Goal: Use online tool/utility: Use online tool/utility

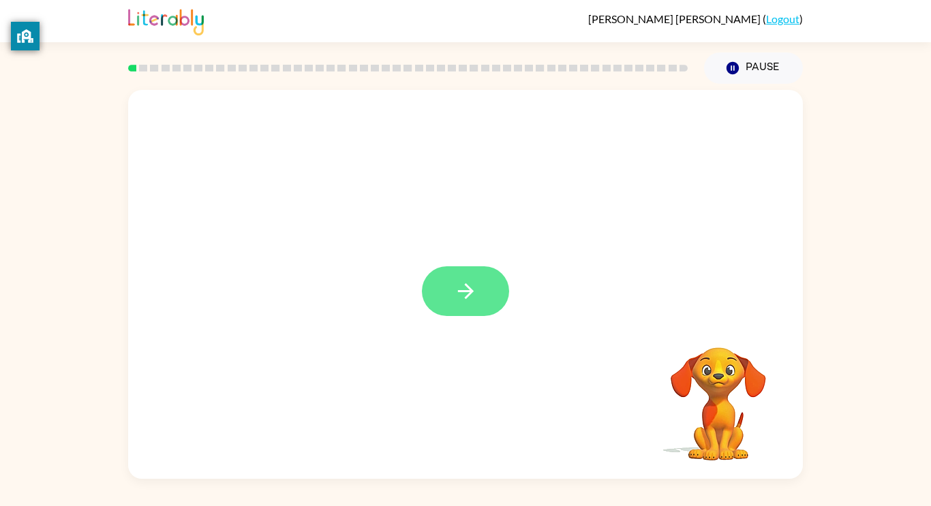
click at [465, 271] on button "button" at bounding box center [465, 291] width 87 height 50
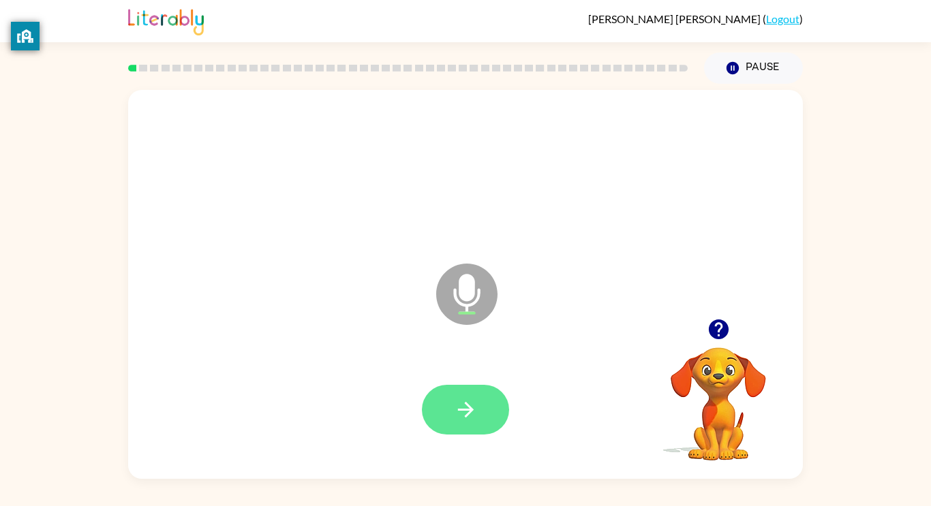
click at [452, 407] on button "button" at bounding box center [465, 410] width 87 height 50
click at [466, 413] on icon "button" at bounding box center [466, 410] width 24 height 24
click at [462, 420] on icon "button" at bounding box center [466, 410] width 24 height 24
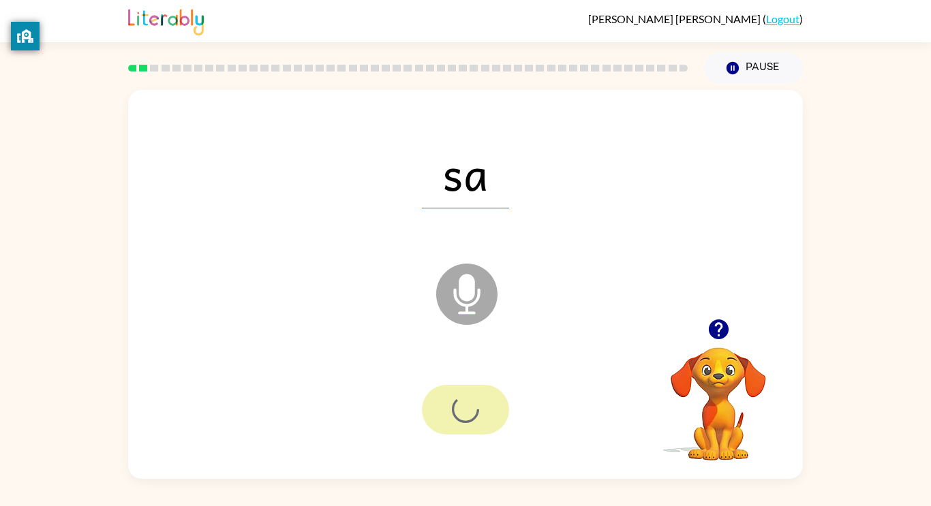
click at [464, 398] on div at bounding box center [465, 410] width 87 height 50
click at [459, 401] on div at bounding box center [465, 410] width 87 height 50
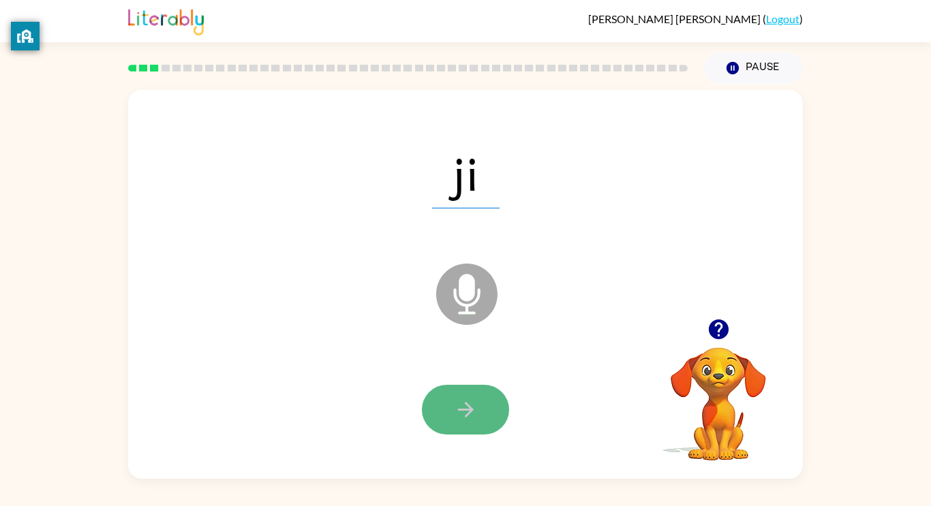
click at [484, 413] on button "button" at bounding box center [465, 410] width 87 height 50
click at [469, 411] on div at bounding box center [465, 410] width 87 height 50
click at [469, 408] on div at bounding box center [465, 410] width 87 height 50
click at [475, 411] on div at bounding box center [465, 410] width 87 height 50
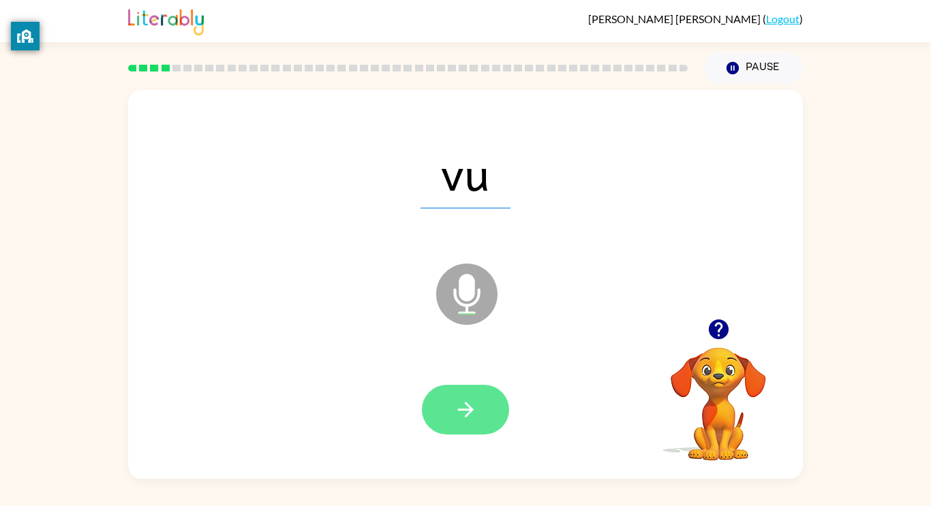
click at [470, 411] on icon "button" at bounding box center [465, 410] width 16 height 16
click at [493, 396] on button "button" at bounding box center [465, 410] width 87 height 50
click at [481, 403] on button "button" at bounding box center [465, 410] width 87 height 50
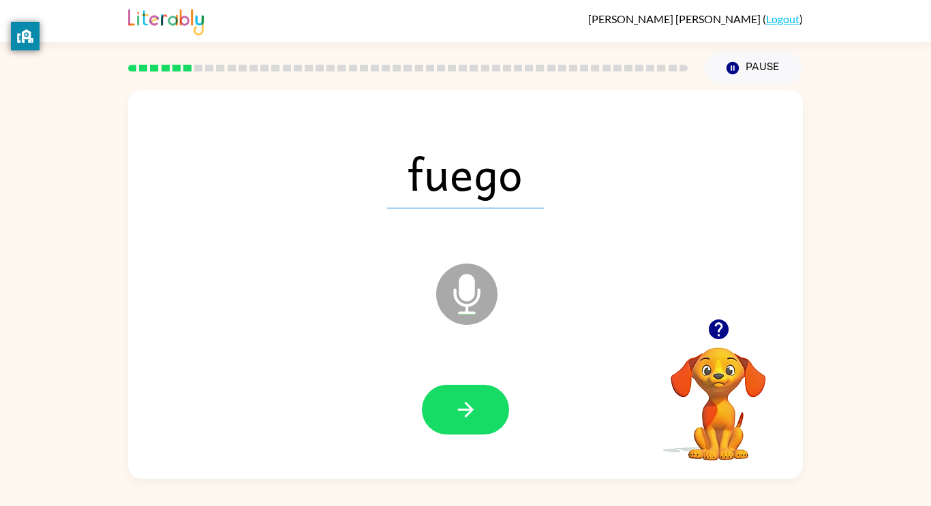
click at [472, 425] on div at bounding box center [465, 410] width 87 height 50
click at [467, 417] on div at bounding box center [465, 410] width 87 height 50
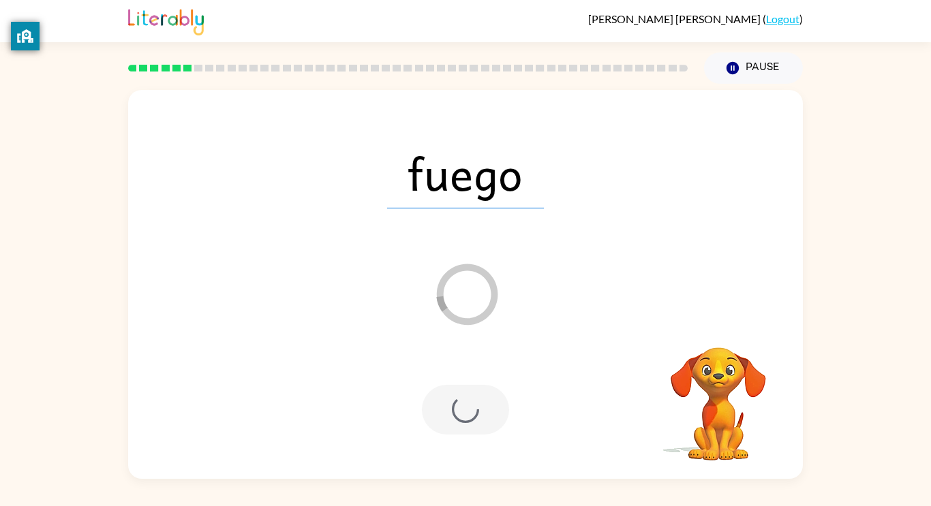
click at [467, 425] on div at bounding box center [465, 410] width 87 height 50
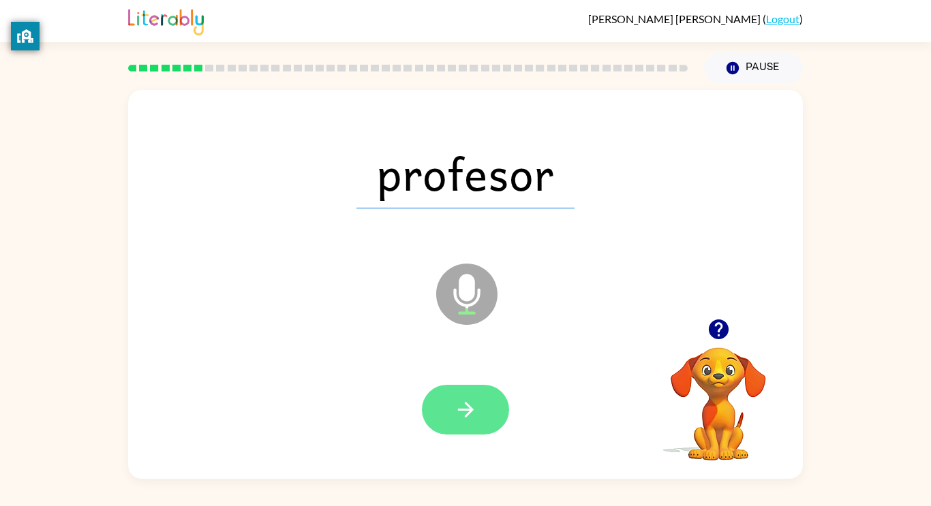
click at [471, 405] on icon "button" at bounding box center [466, 410] width 24 height 24
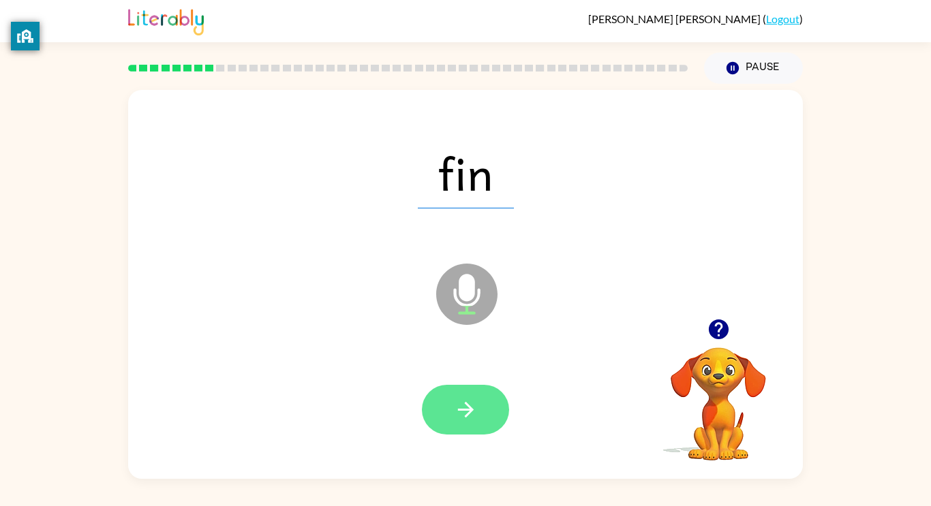
click at [446, 409] on button "button" at bounding box center [465, 410] width 87 height 50
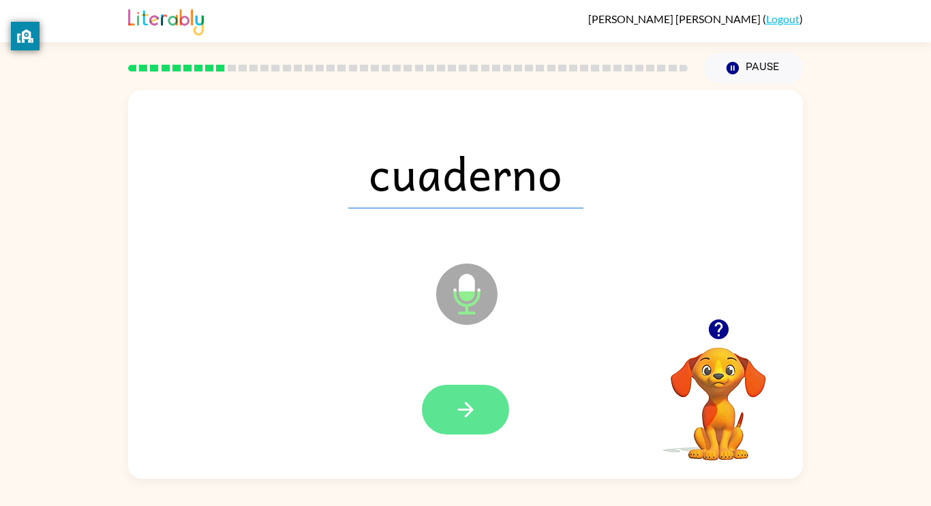
click at [447, 397] on button "button" at bounding box center [465, 410] width 87 height 50
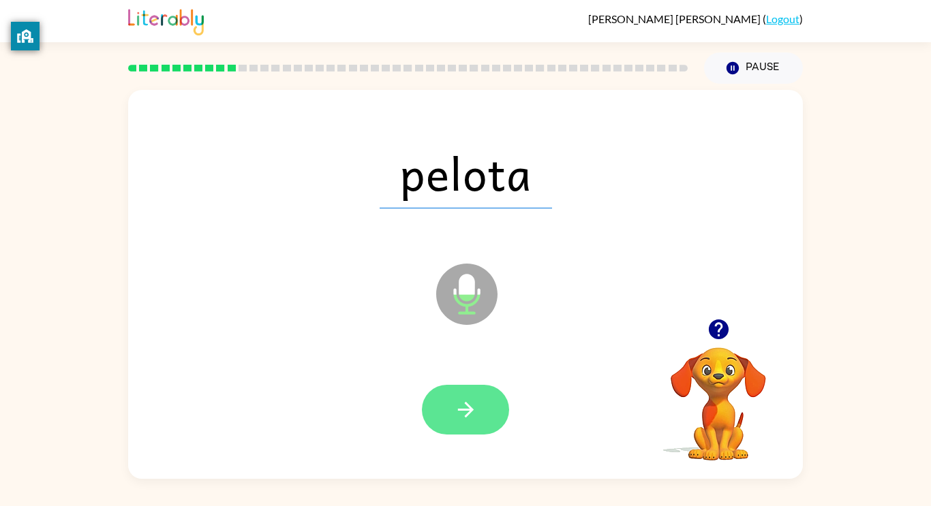
click at [464, 411] on icon "button" at bounding box center [466, 410] width 24 height 24
click at [473, 398] on icon "button" at bounding box center [466, 410] width 24 height 24
click at [454, 410] on icon "button" at bounding box center [466, 410] width 24 height 24
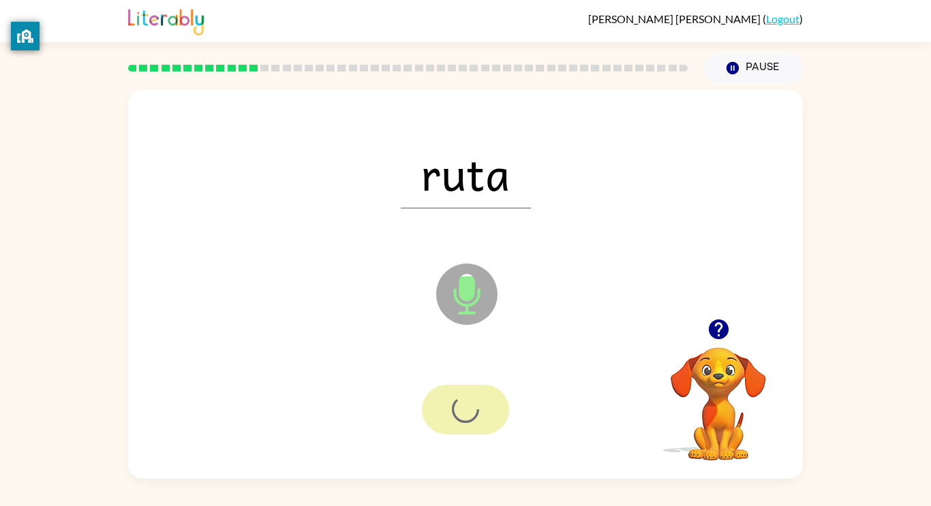
click at [443, 425] on div at bounding box center [465, 410] width 87 height 50
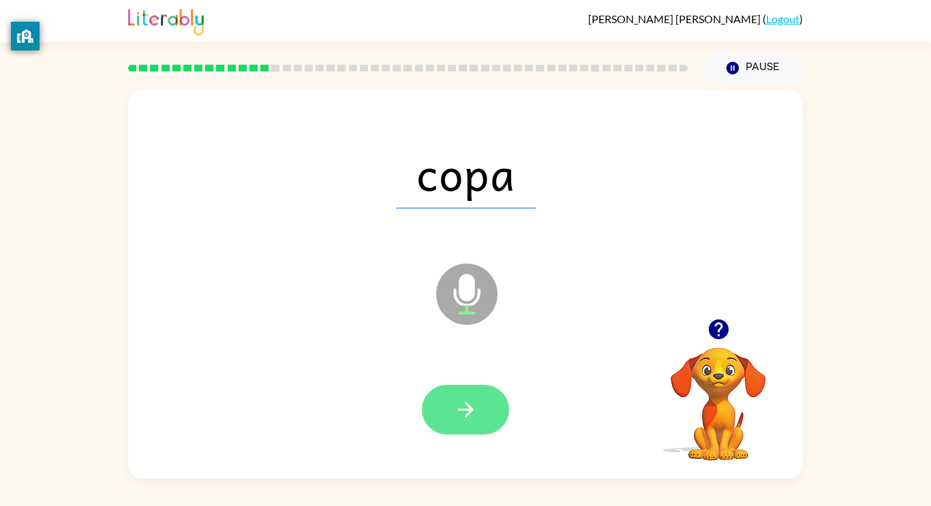
click at [469, 406] on icon "button" at bounding box center [465, 410] width 16 height 16
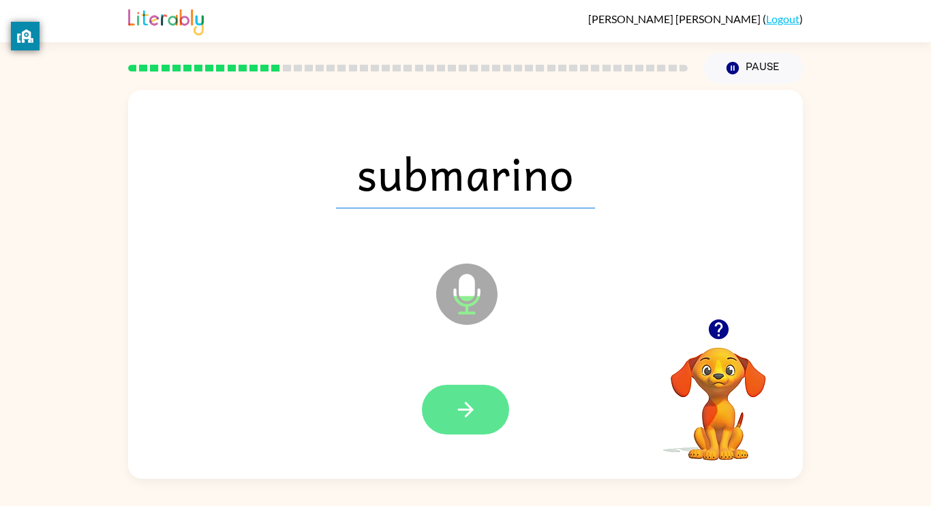
click at [456, 396] on button "button" at bounding box center [465, 410] width 87 height 50
click at [474, 408] on icon "button" at bounding box center [466, 410] width 24 height 24
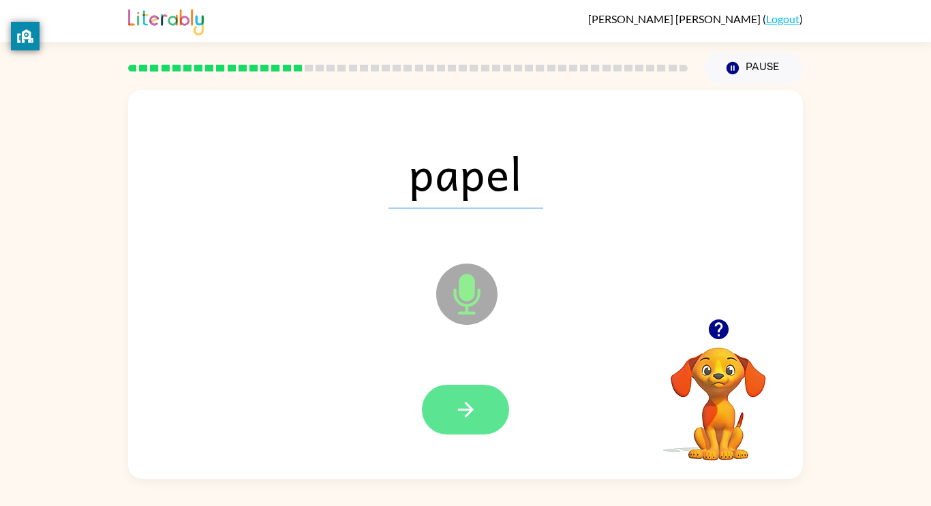
click at [452, 405] on button "button" at bounding box center [465, 410] width 87 height 50
click at [463, 407] on icon "button" at bounding box center [466, 410] width 24 height 24
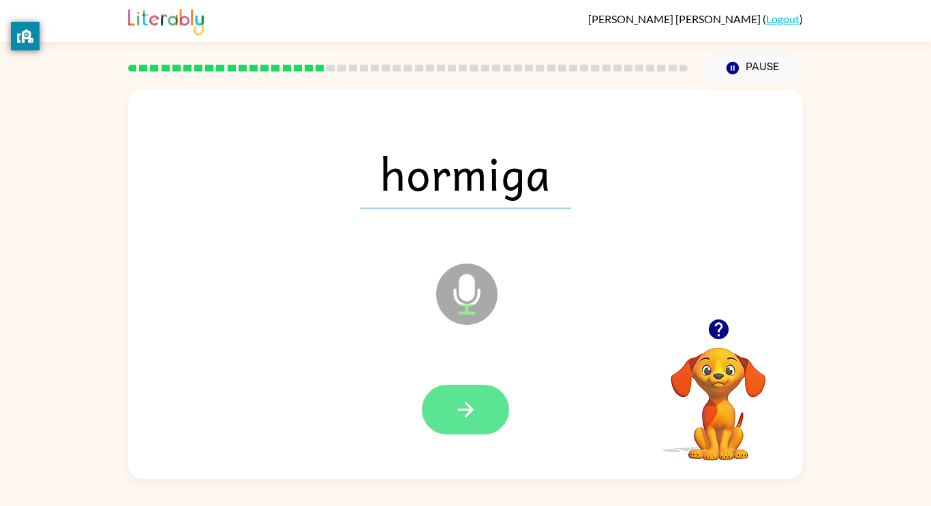
click at [459, 389] on button "button" at bounding box center [465, 410] width 87 height 50
click at [462, 398] on icon "button" at bounding box center [466, 410] width 24 height 24
click at [465, 414] on icon "button" at bounding box center [466, 410] width 24 height 24
click at [460, 401] on icon "button" at bounding box center [466, 410] width 24 height 24
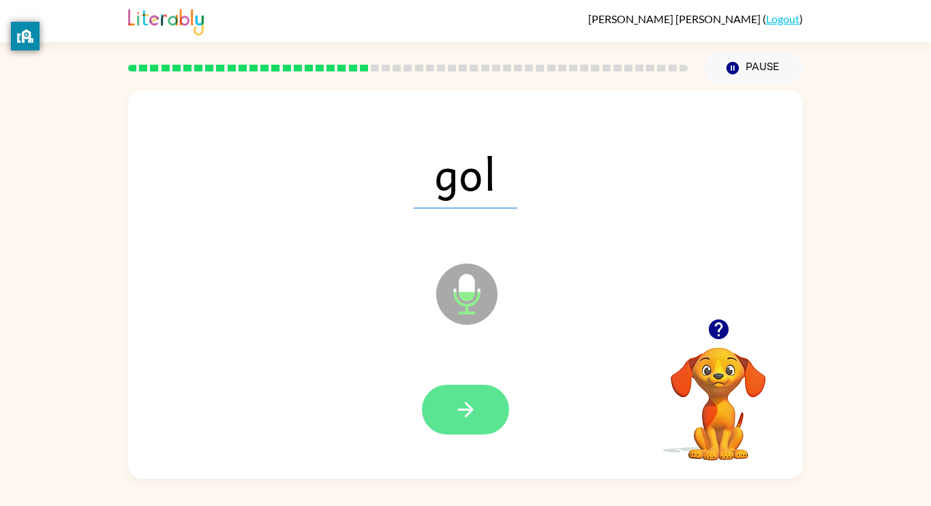
click at [476, 418] on icon "button" at bounding box center [466, 410] width 24 height 24
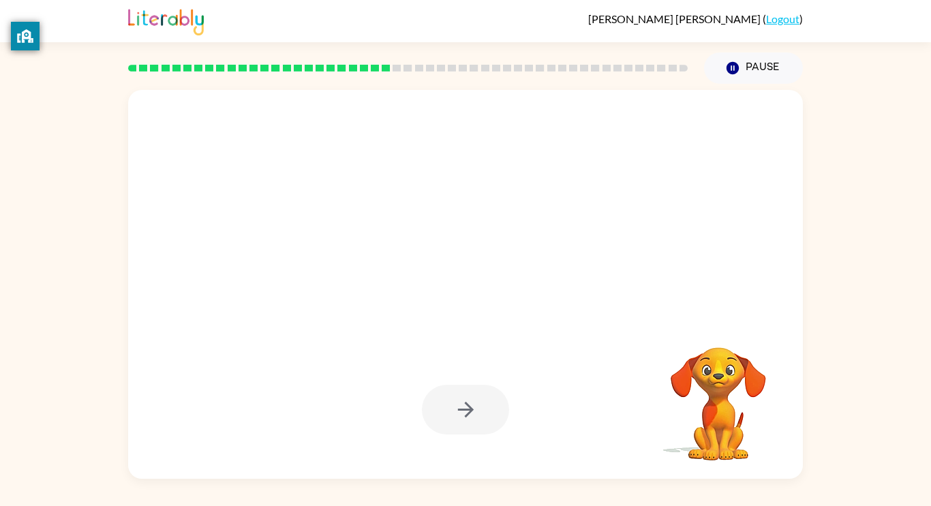
click at [482, 408] on div at bounding box center [465, 410] width 87 height 50
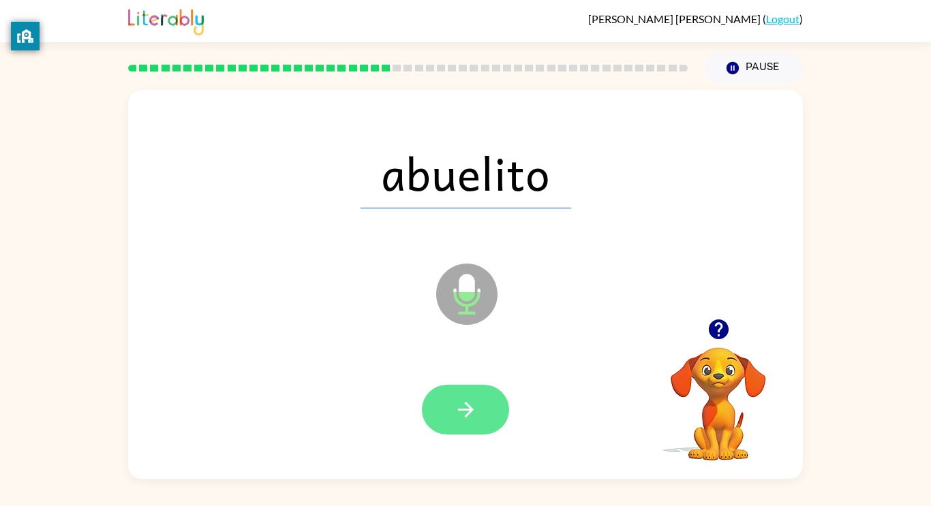
click at [468, 422] on button "button" at bounding box center [465, 410] width 87 height 50
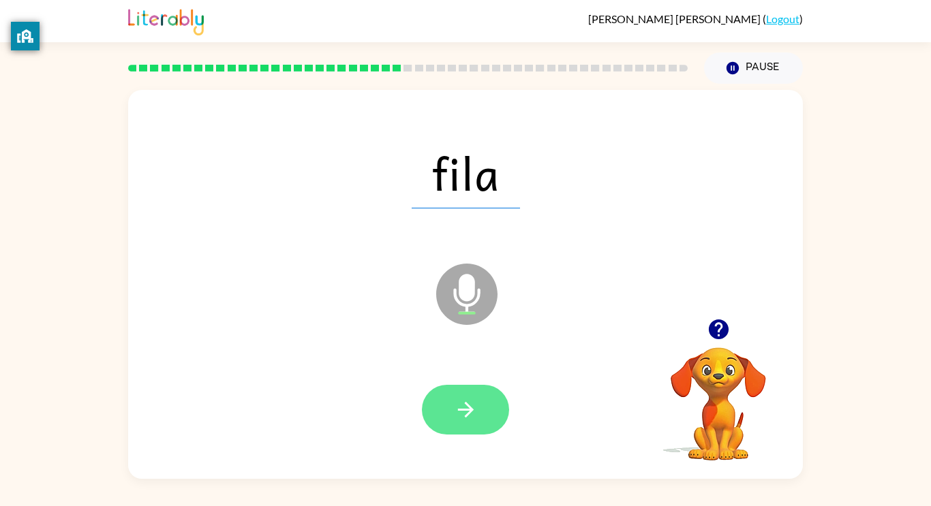
click at [466, 414] on icon "button" at bounding box center [465, 410] width 16 height 16
click at [461, 420] on div at bounding box center [465, 410] width 87 height 50
click at [446, 404] on button "button" at bounding box center [465, 410] width 87 height 50
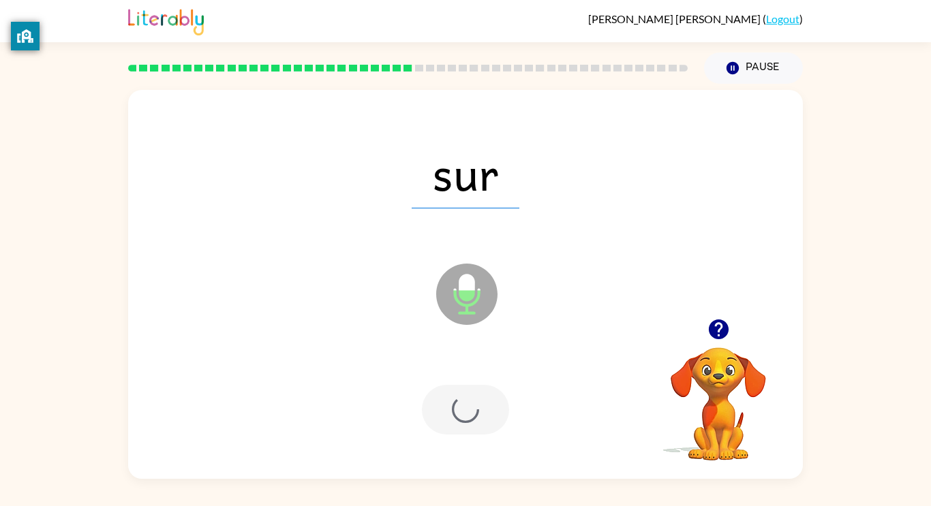
click at [448, 401] on div at bounding box center [465, 410] width 87 height 50
click at [446, 426] on div at bounding box center [465, 410] width 87 height 50
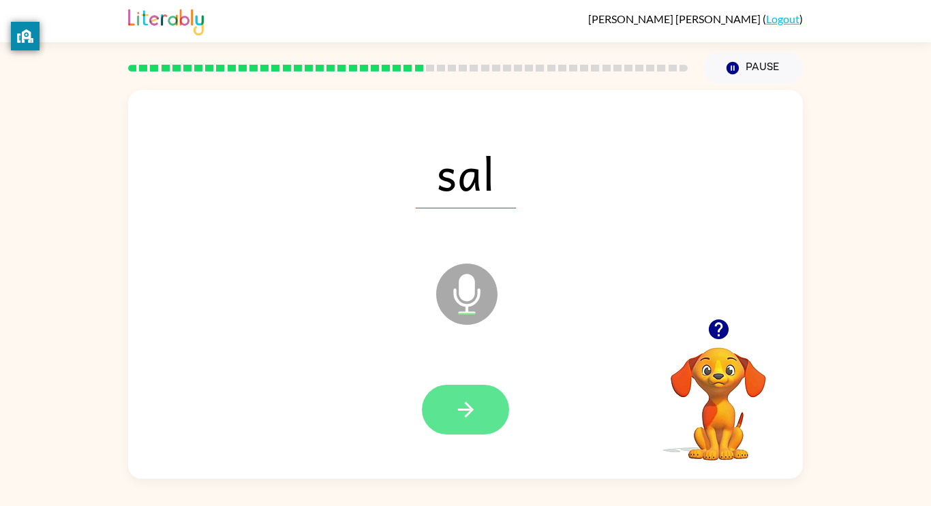
click at [477, 424] on button "button" at bounding box center [465, 410] width 87 height 50
click at [470, 403] on icon "button" at bounding box center [466, 410] width 24 height 24
click at [467, 406] on icon "button" at bounding box center [465, 410] width 16 height 16
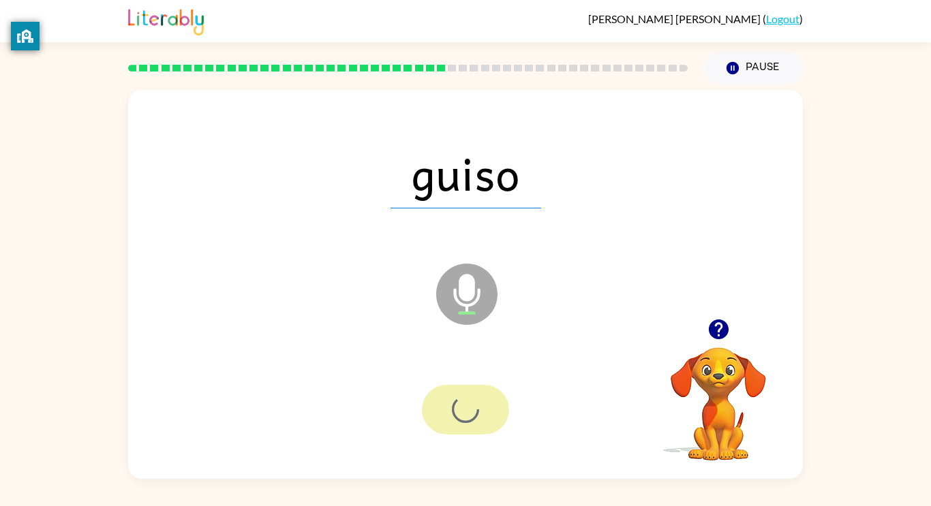
click at [484, 409] on div at bounding box center [465, 410] width 87 height 50
click at [494, 410] on div at bounding box center [465, 410] width 87 height 50
click at [471, 401] on div at bounding box center [465, 410] width 87 height 50
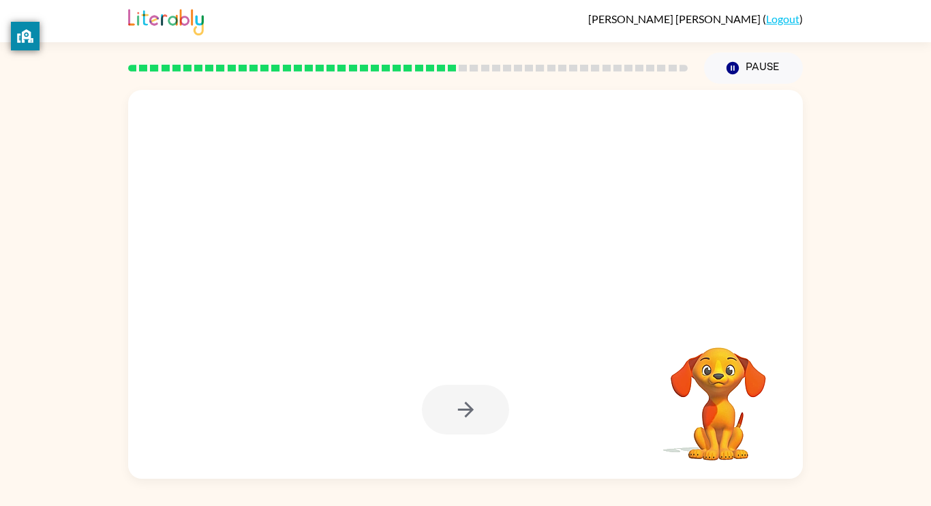
click at [431, 377] on div at bounding box center [465, 410] width 647 height 112
click at [439, 375] on div at bounding box center [465, 410] width 647 height 112
click at [453, 350] on div at bounding box center [465, 284] width 674 height 389
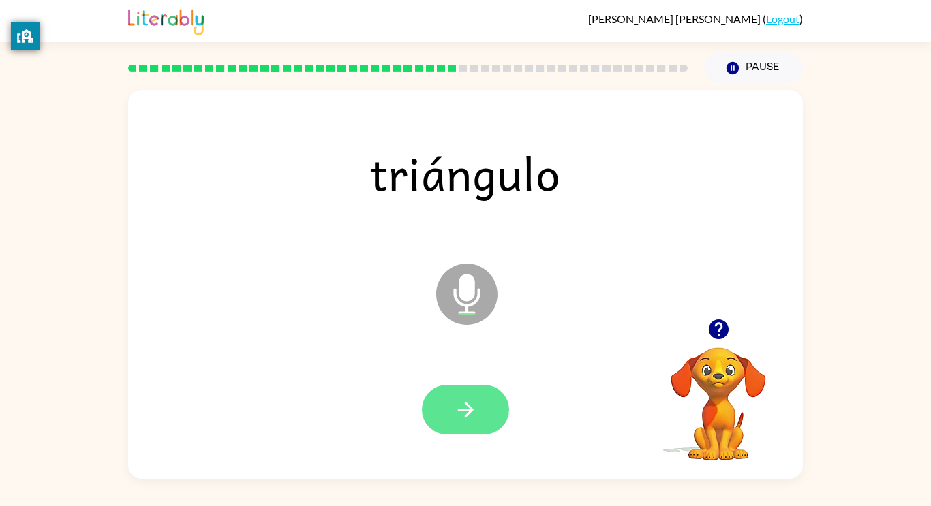
click at [454, 405] on icon "button" at bounding box center [466, 410] width 24 height 24
click at [475, 428] on div at bounding box center [465, 410] width 87 height 50
click at [479, 437] on div at bounding box center [465, 410] width 647 height 112
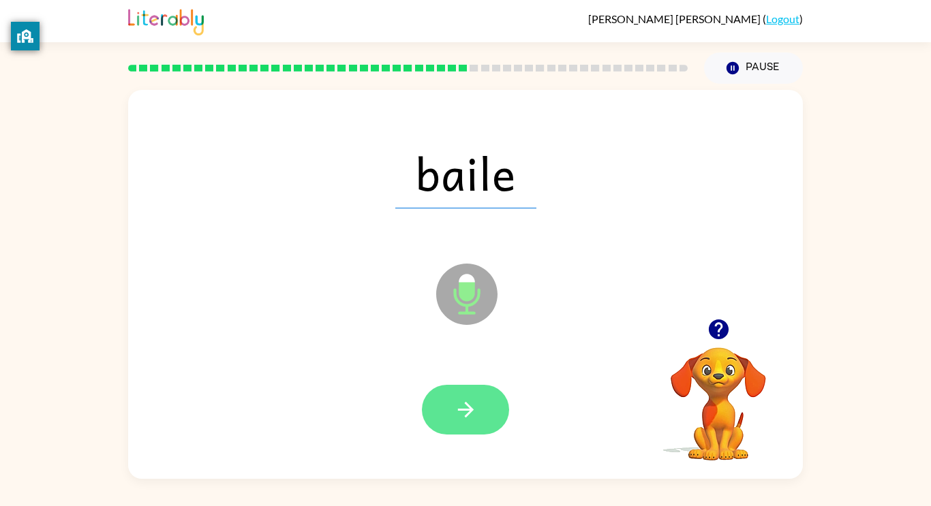
click at [463, 399] on icon "button" at bounding box center [466, 410] width 24 height 24
click at [459, 405] on icon "button" at bounding box center [466, 410] width 24 height 24
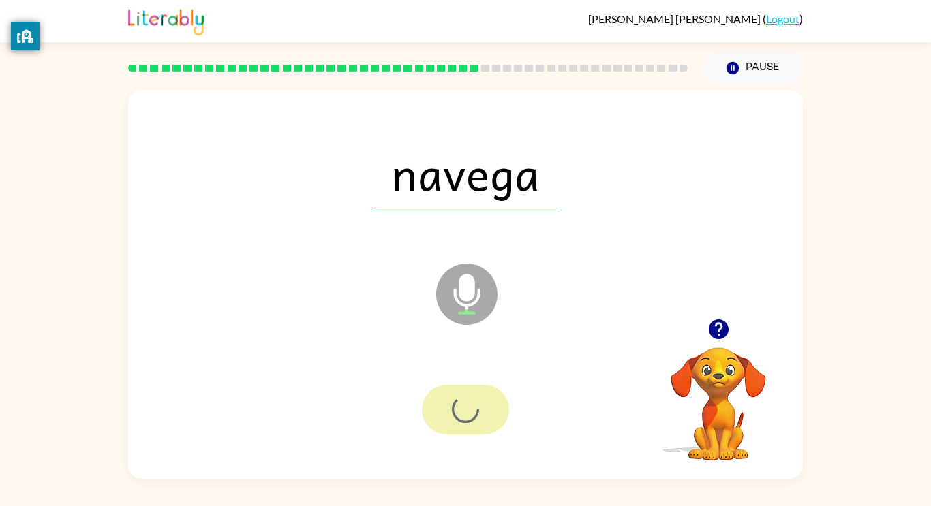
click at [450, 411] on div at bounding box center [465, 410] width 87 height 50
click at [436, 411] on div at bounding box center [465, 410] width 87 height 50
click at [429, 414] on div at bounding box center [465, 410] width 87 height 50
click at [384, 362] on div at bounding box center [465, 410] width 647 height 112
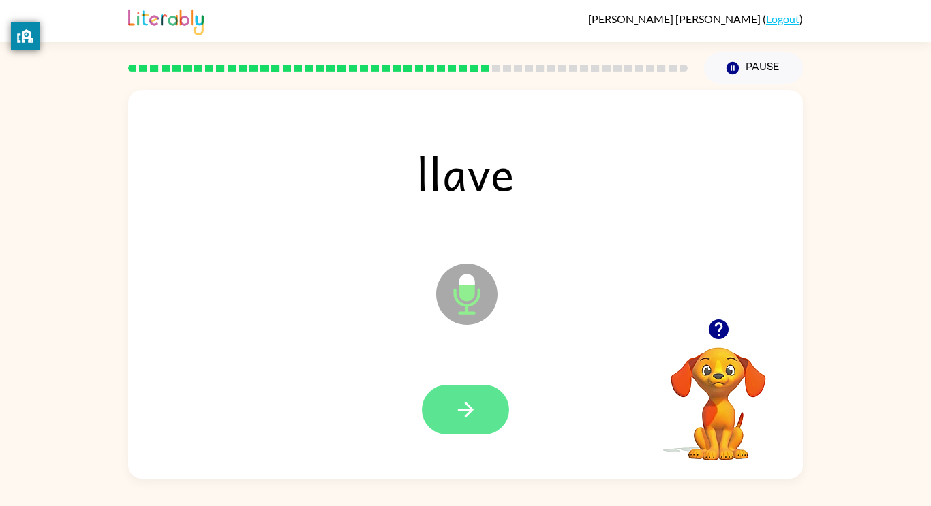
click at [479, 410] on button "button" at bounding box center [465, 410] width 87 height 50
click at [484, 407] on div at bounding box center [465, 410] width 87 height 50
click at [490, 414] on div at bounding box center [465, 410] width 87 height 50
click at [484, 405] on div at bounding box center [465, 410] width 87 height 50
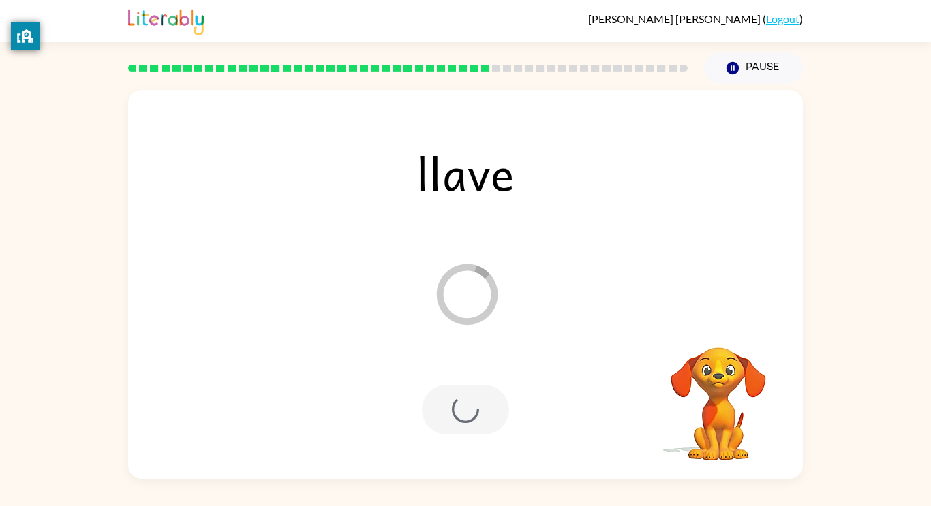
click at [485, 415] on div at bounding box center [465, 410] width 87 height 50
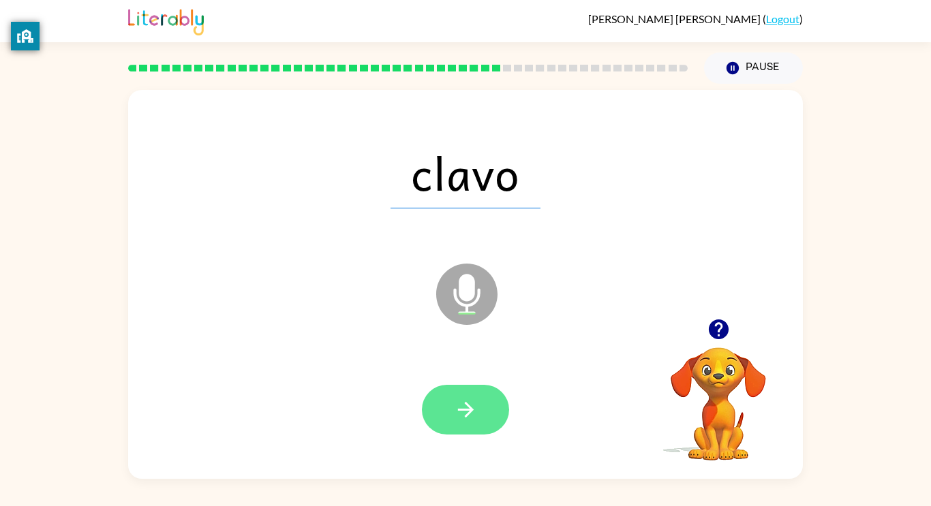
click at [484, 415] on button "button" at bounding box center [465, 410] width 87 height 50
click at [489, 418] on div at bounding box center [465, 410] width 87 height 50
click at [468, 418] on icon "button" at bounding box center [466, 410] width 24 height 24
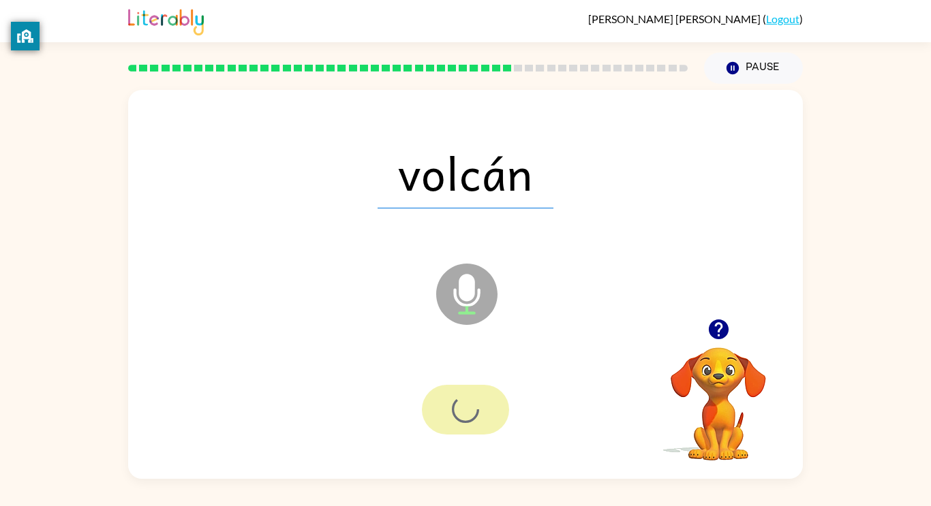
click at [473, 416] on div at bounding box center [465, 410] width 87 height 50
click at [482, 411] on div at bounding box center [465, 410] width 87 height 50
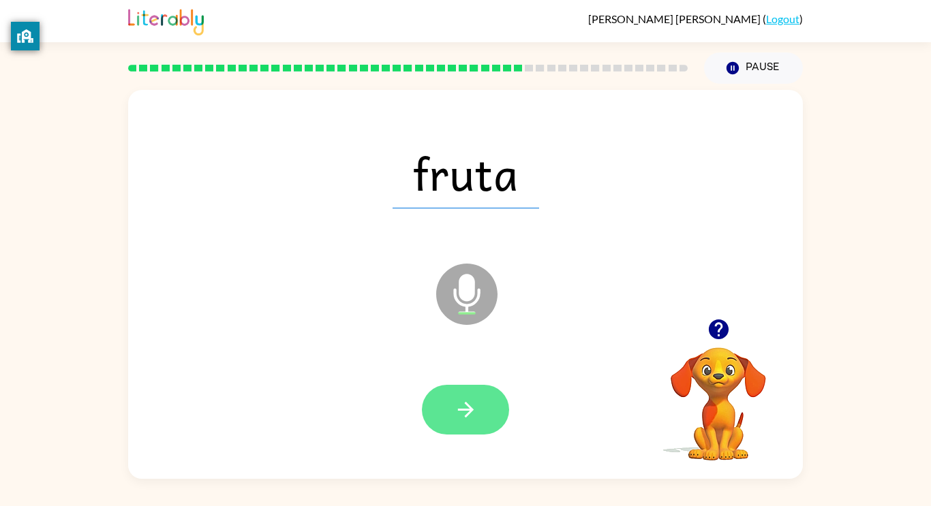
click at [464, 429] on button "button" at bounding box center [465, 410] width 87 height 50
click at [468, 409] on div at bounding box center [465, 410] width 87 height 50
click at [463, 422] on div at bounding box center [465, 410] width 87 height 50
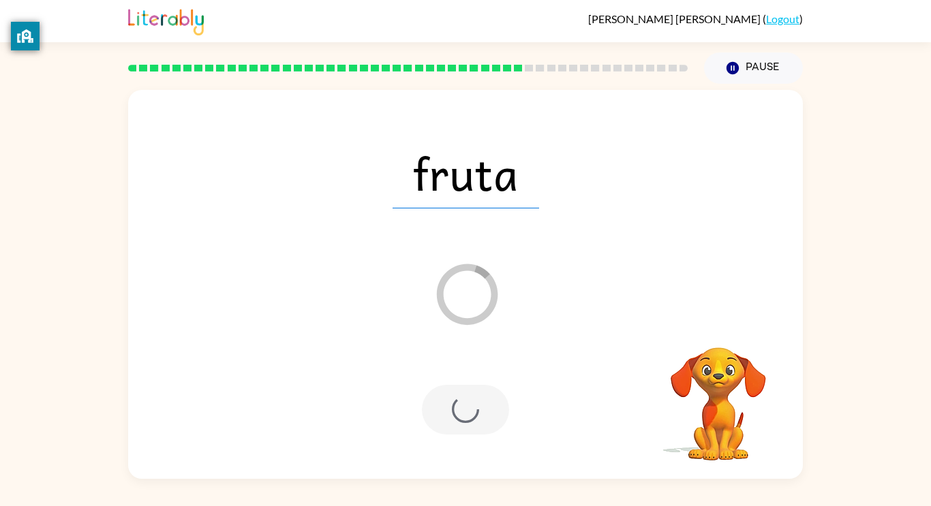
click at [469, 414] on div at bounding box center [465, 410] width 87 height 50
click at [470, 419] on div at bounding box center [465, 410] width 87 height 50
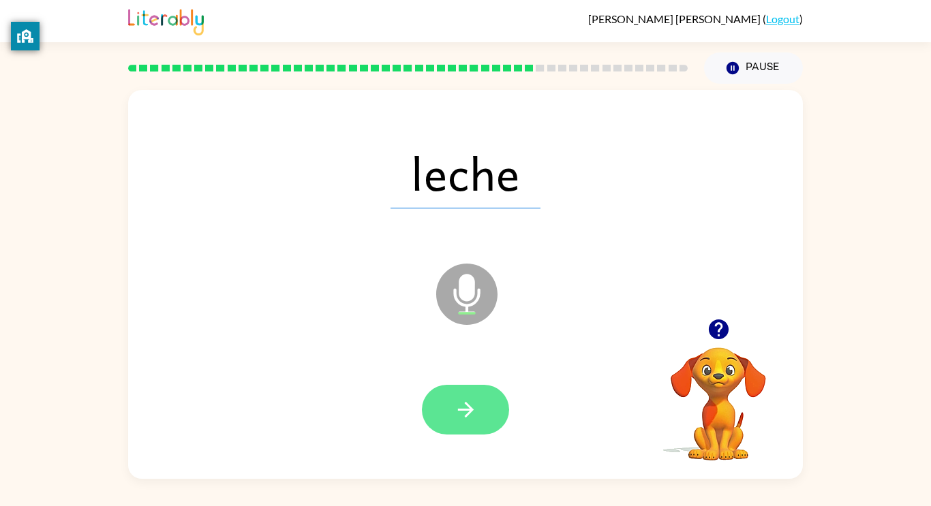
click at [469, 417] on icon "button" at bounding box center [466, 410] width 24 height 24
click at [463, 413] on div at bounding box center [465, 410] width 87 height 50
click at [460, 393] on div at bounding box center [465, 410] width 87 height 50
click at [457, 404] on icon "button" at bounding box center [466, 410] width 24 height 24
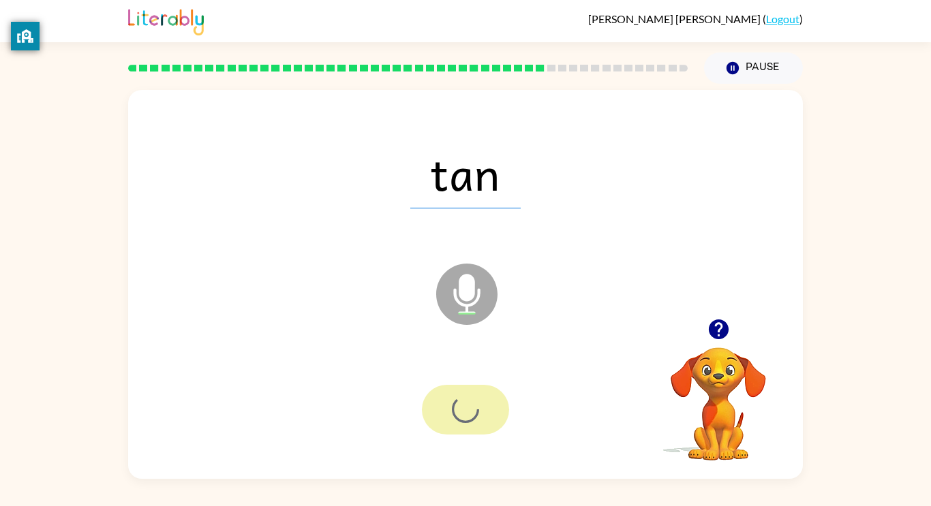
click at [456, 409] on div at bounding box center [465, 410] width 87 height 50
click at [458, 407] on div at bounding box center [465, 410] width 87 height 50
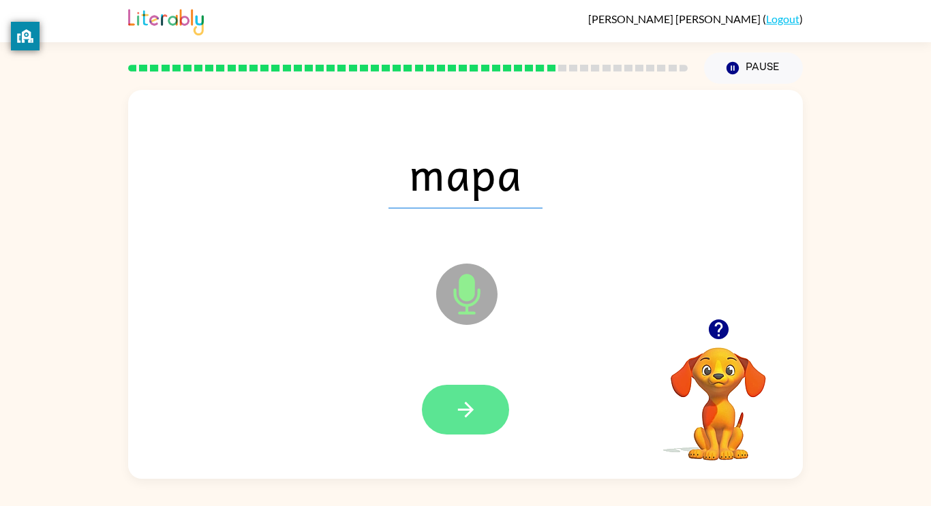
click at [464, 414] on icon "button" at bounding box center [466, 410] width 24 height 24
click at [476, 407] on icon "button" at bounding box center [466, 410] width 24 height 24
click at [474, 424] on button "button" at bounding box center [465, 410] width 87 height 50
click at [461, 415] on icon "button" at bounding box center [466, 410] width 24 height 24
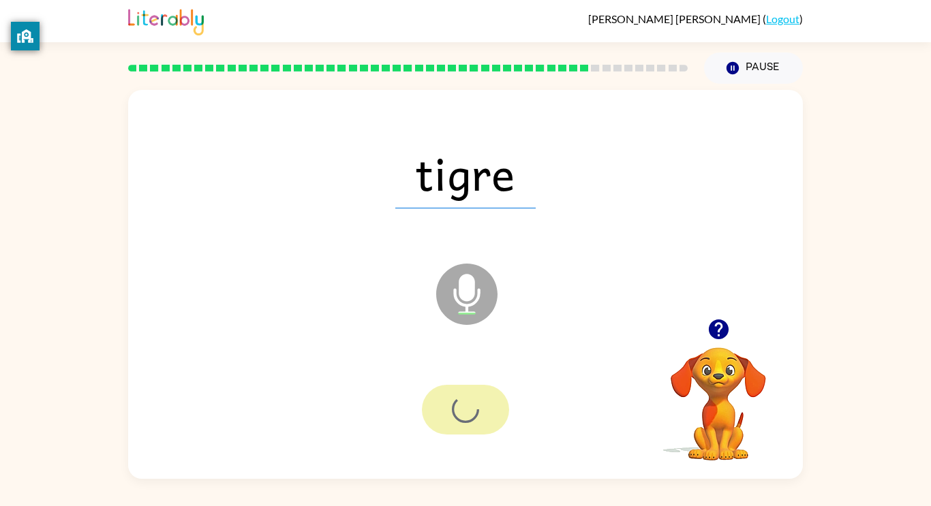
click at [471, 412] on div at bounding box center [465, 410] width 87 height 50
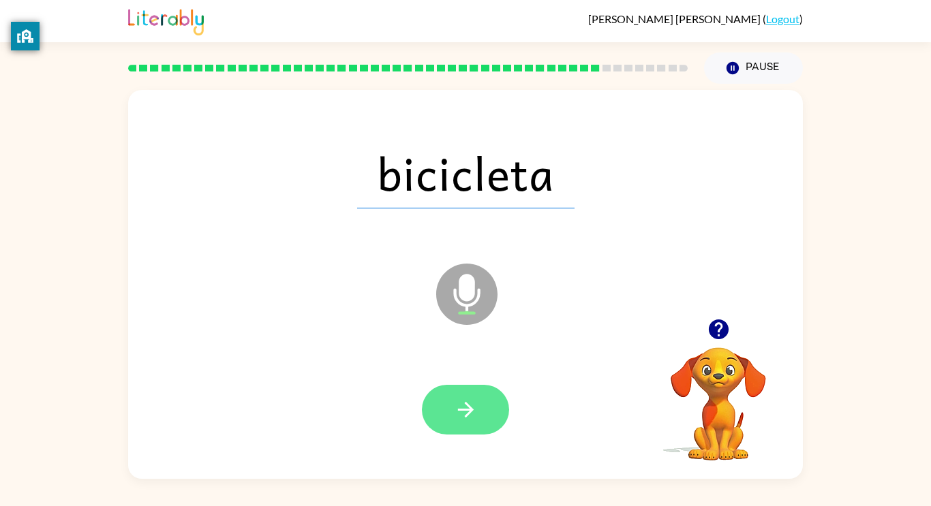
click at [458, 411] on icon "button" at bounding box center [466, 410] width 24 height 24
click at [464, 418] on icon "button" at bounding box center [466, 410] width 24 height 24
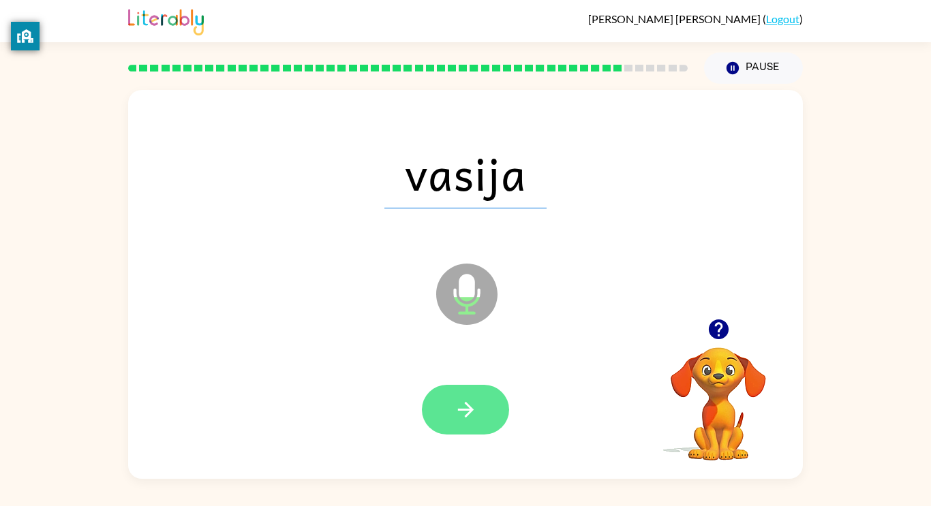
click at [465, 408] on icon "button" at bounding box center [466, 410] width 24 height 24
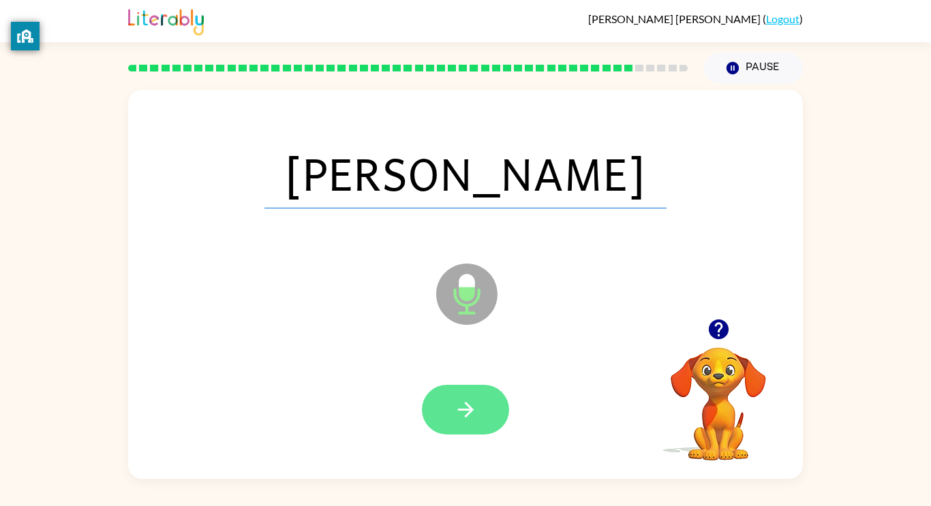
click at [460, 406] on icon "button" at bounding box center [466, 410] width 24 height 24
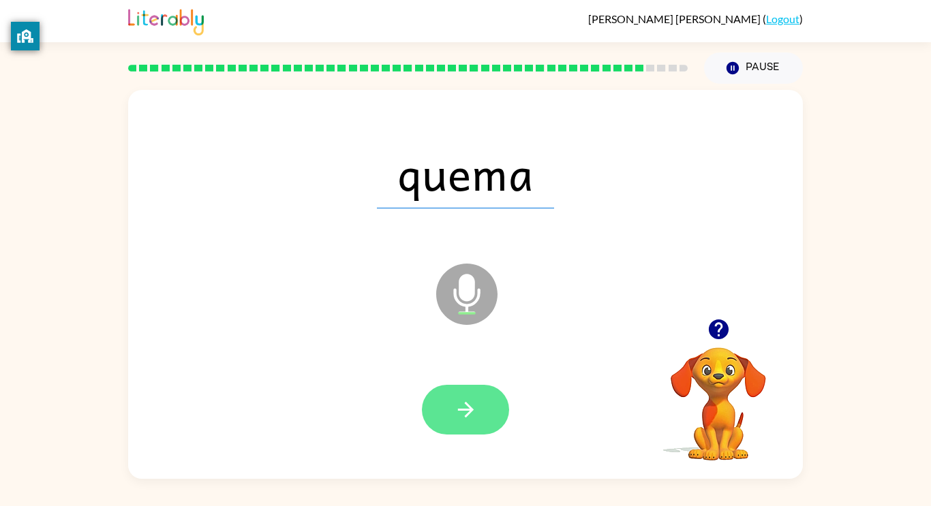
click at [467, 411] on icon "button" at bounding box center [466, 410] width 24 height 24
click at [470, 411] on div at bounding box center [465, 410] width 87 height 50
click at [490, 415] on button "button" at bounding box center [465, 410] width 87 height 50
click at [461, 402] on icon "button" at bounding box center [466, 410] width 24 height 24
click at [465, 388] on button "button" at bounding box center [465, 410] width 87 height 50
